Goal: Download file/media

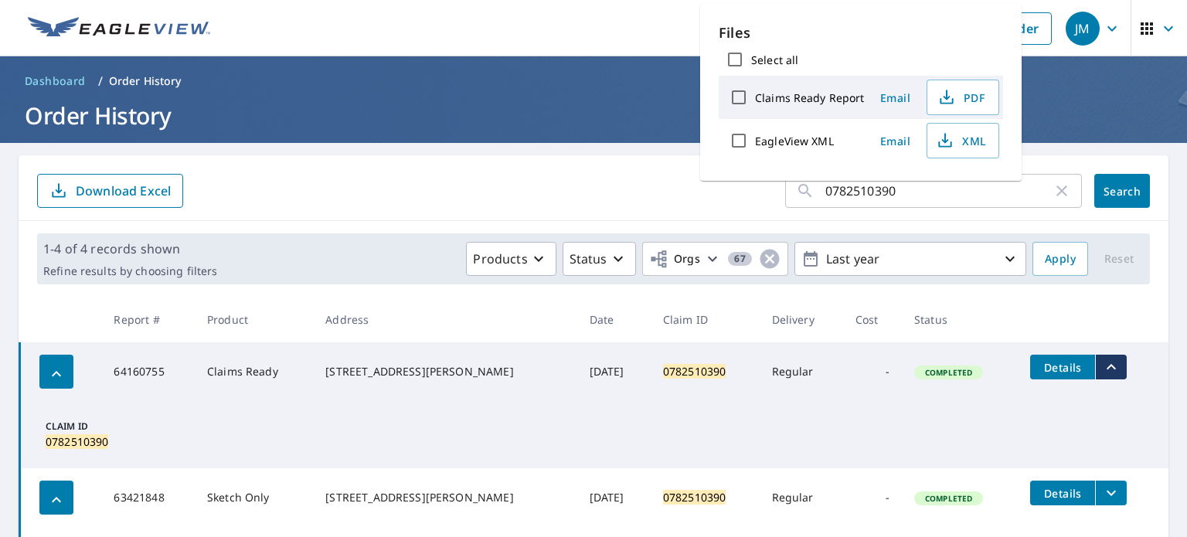
scroll to position [206, 0]
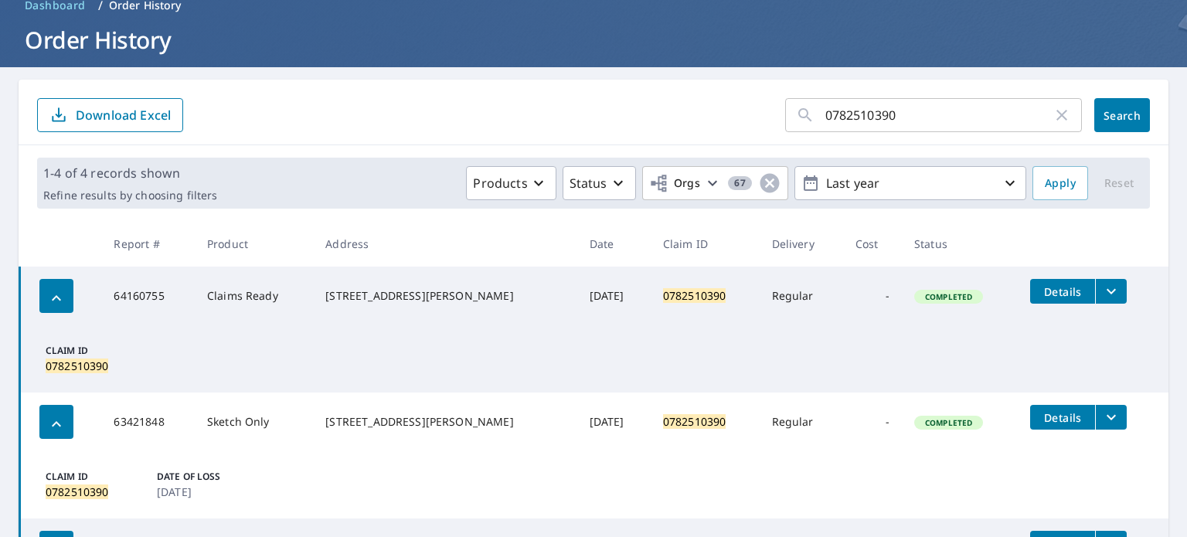
scroll to position [0, 0]
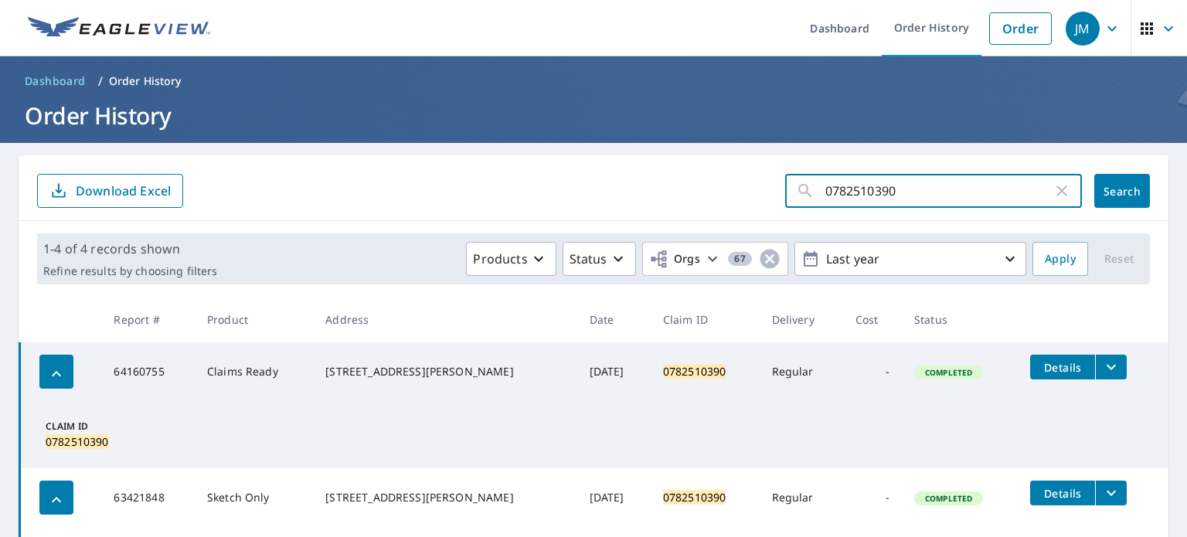
drag, startPoint x: 902, startPoint y: 194, endPoint x: 655, endPoint y: 162, distance: 249.4
click at [655, 162] on div "0782510390 ​ Search Download Excel" at bounding box center [594, 188] width 1150 height 66
paste input "4035965"
type input "0784035965"
click at [1107, 194] on span "Search" at bounding box center [1122, 191] width 31 height 15
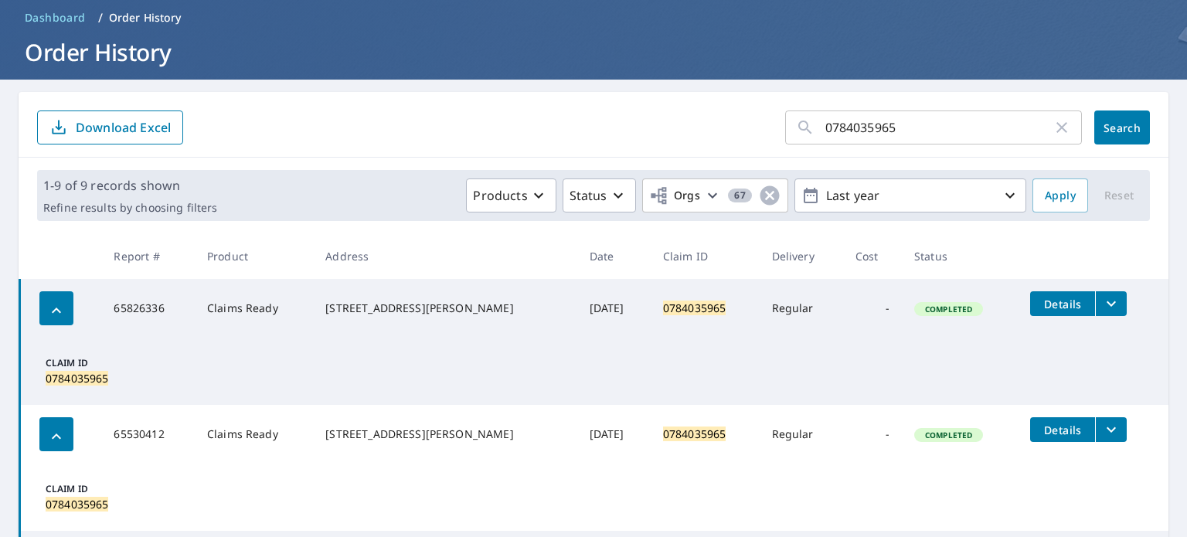
scroll to position [63, 0]
click at [1105, 306] on icon "filesDropdownBtn-65826336" at bounding box center [1111, 304] width 19 height 19
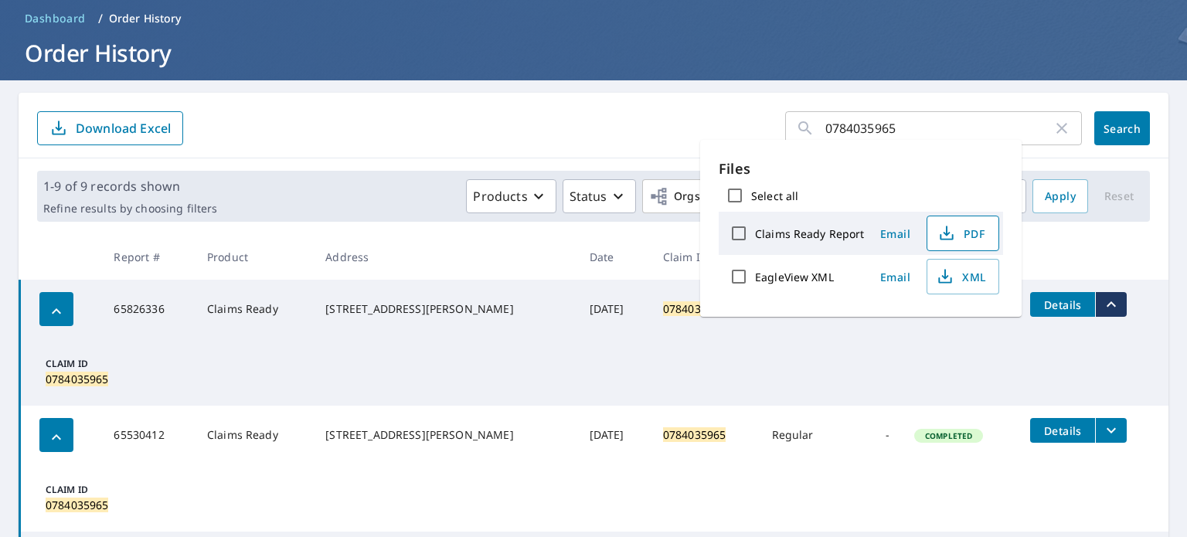
click at [972, 225] on span "PDF" at bounding box center [961, 233] width 49 height 19
